Goal: Find specific page/section: Find specific page/section

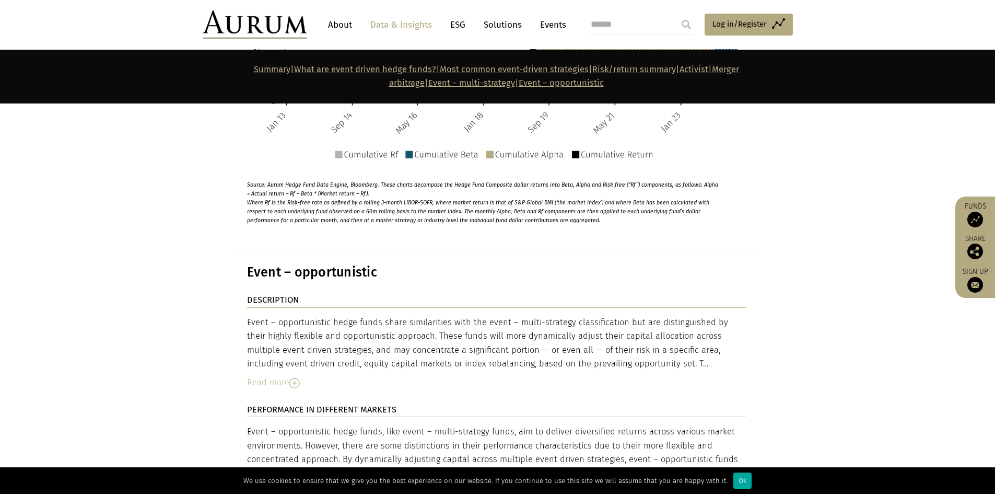
scroll to position [4721, 0]
click at [335, 23] on link "About" at bounding box center [340, 24] width 34 height 19
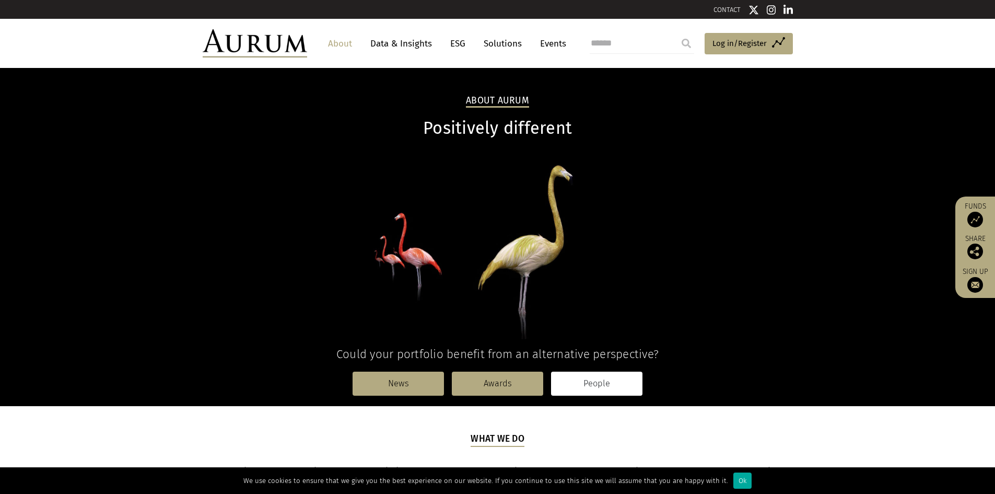
click at [589, 394] on link "People" at bounding box center [596, 383] width 91 height 24
